Goal: Task Accomplishment & Management: Use online tool/utility

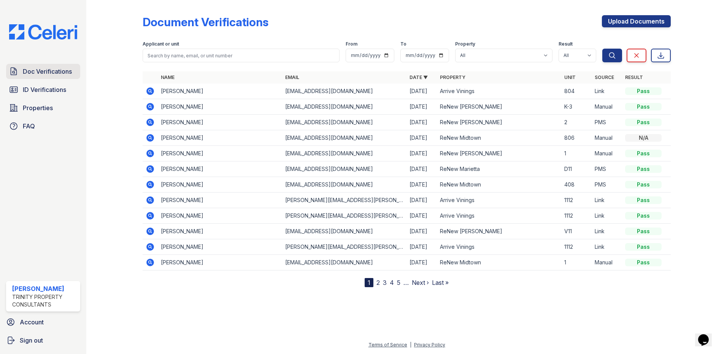
click at [53, 74] on span "Doc Verifications" at bounding box center [47, 71] width 49 height 9
click at [41, 124] on link "FAQ" at bounding box center [43, 126] width 74 height 15
click at [30, 294] on div "Trinity Property Consultants" at bounding box center [44, 300] width 65 height 15
click at [38, 106] on span "Properties" at bounding box center [38, 107] width 30 height 9
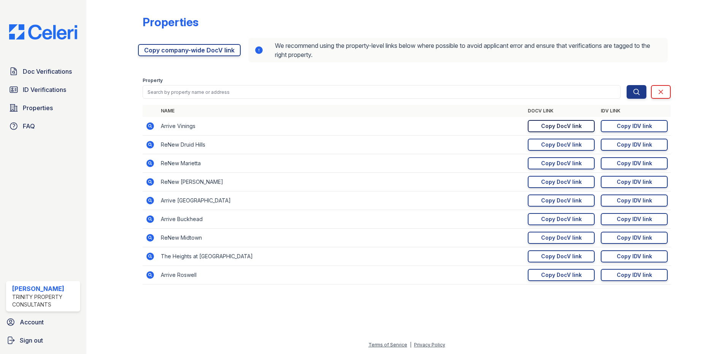
click at [572, 124] on div "Copy DocV link" at bounding box center [561, 126] width 41 height 8
